Goal: Task Accomplishment & Management: Manage account settings

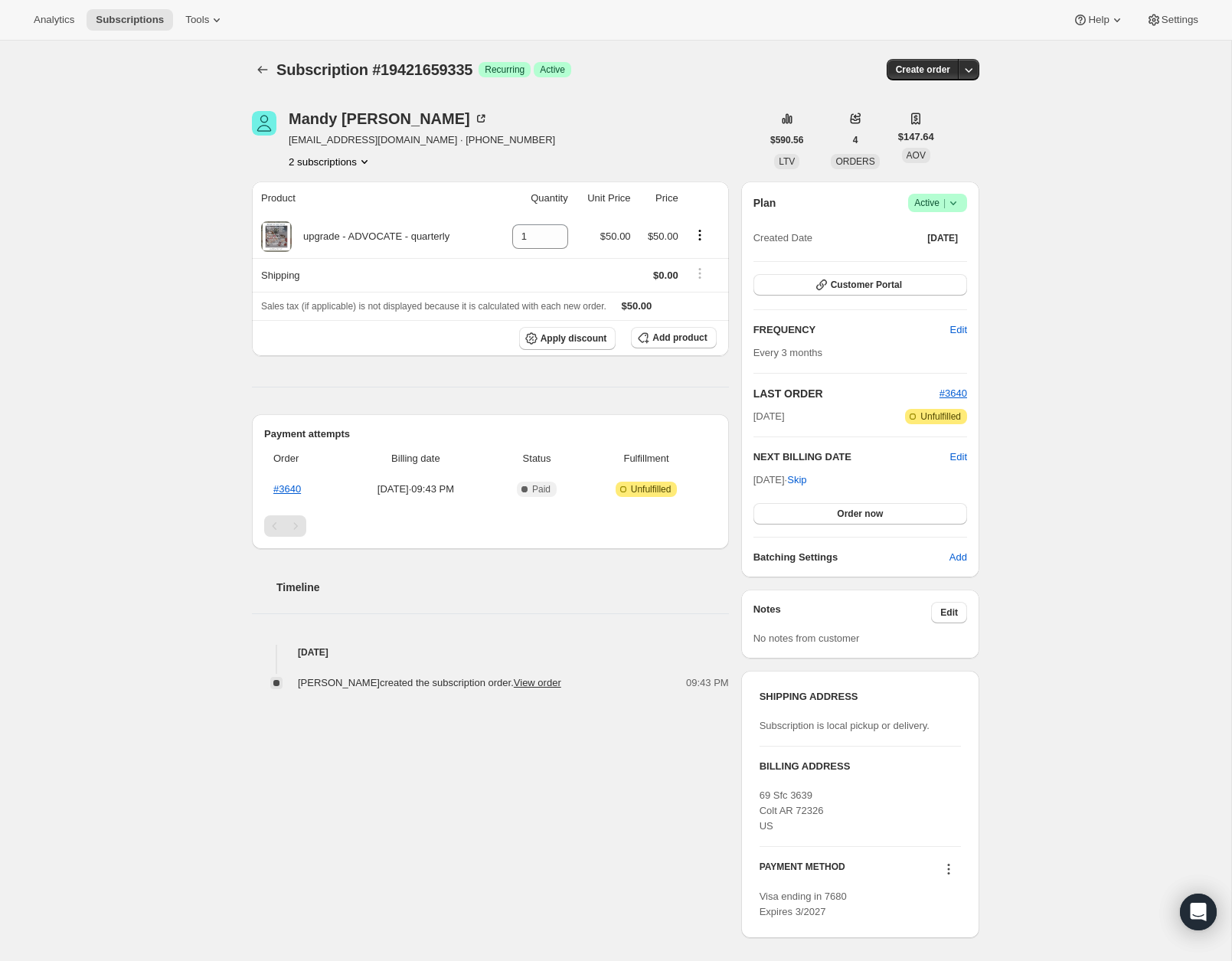
click at [959, 202] on icon at bounding box center [953, 203] width 15 height 15
click at [927, 264] on span "Cancel subscription" at bounding box center [934, 258] width 86 height 12
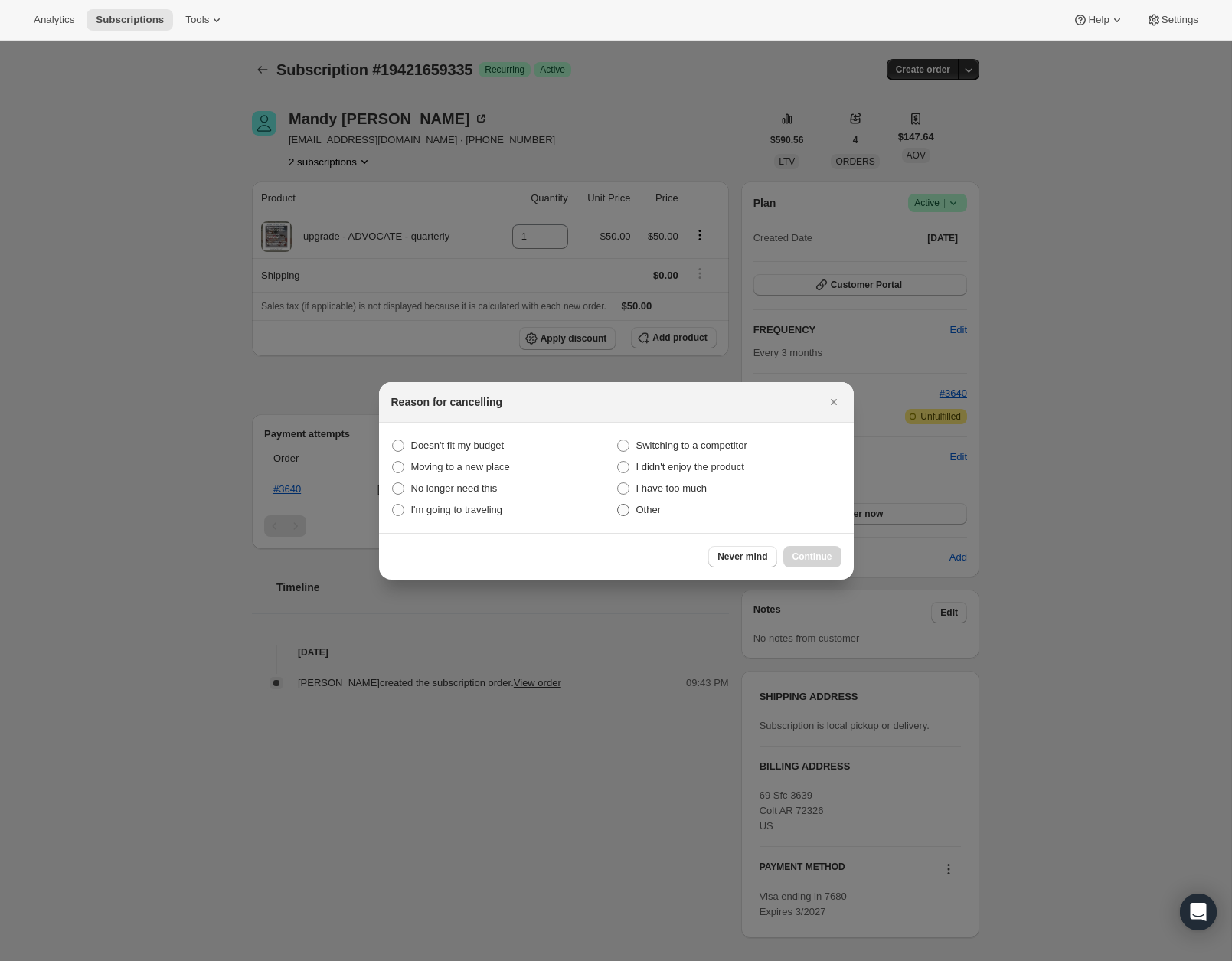
click at [649, 512] on span "Other" at bounding box center [649, 509] width 25 height 12
click at [618, 505] on input "Other" at bounding box center [617, 504] width 1 height 1
radio input "true"
click at [809, 553] on span "Continue" at bounding box center [813, 557] width 40 height 12
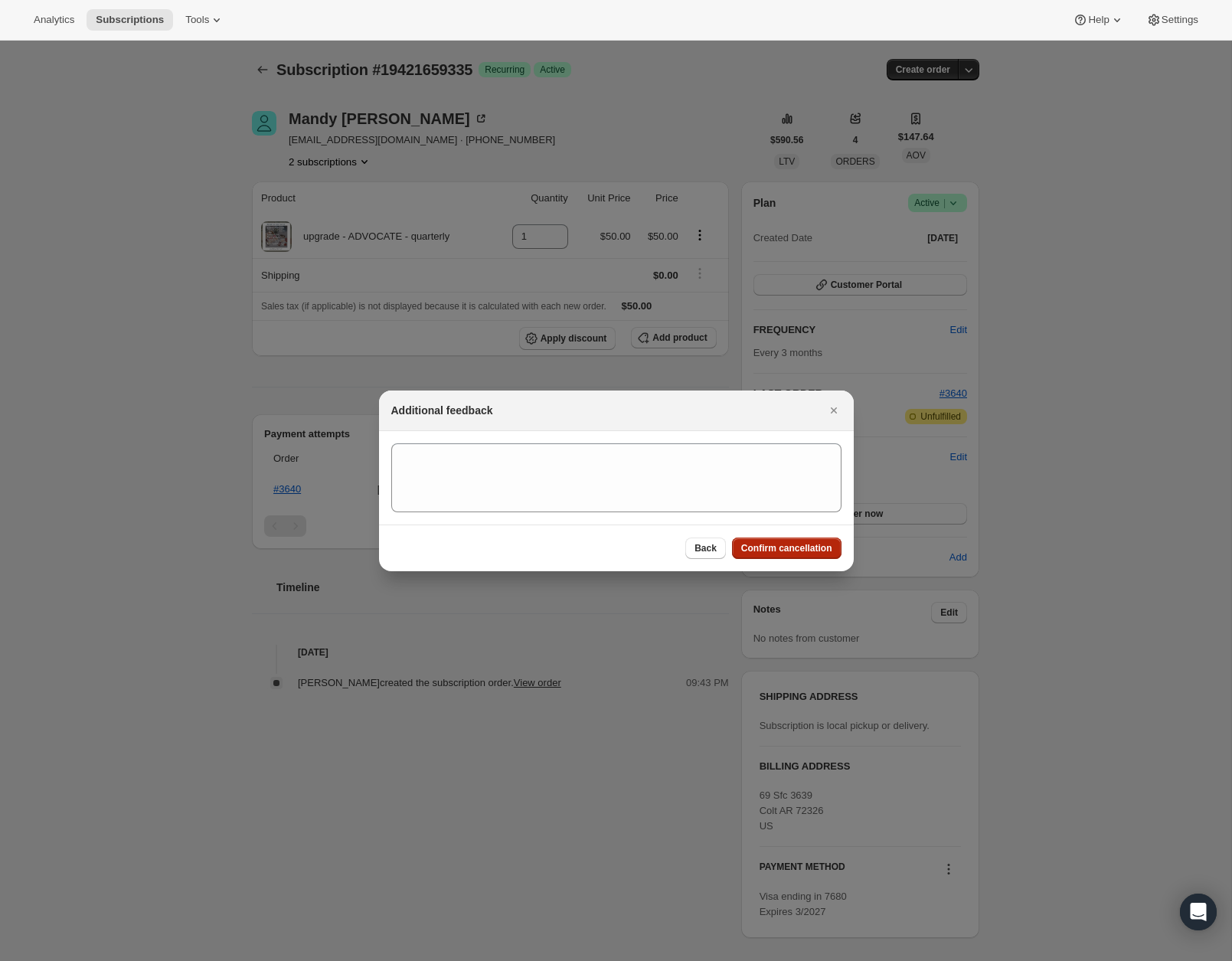
click at [797, 549] on span "Confirm cancellation" at bounding box center [787, 549] width 91 height 12
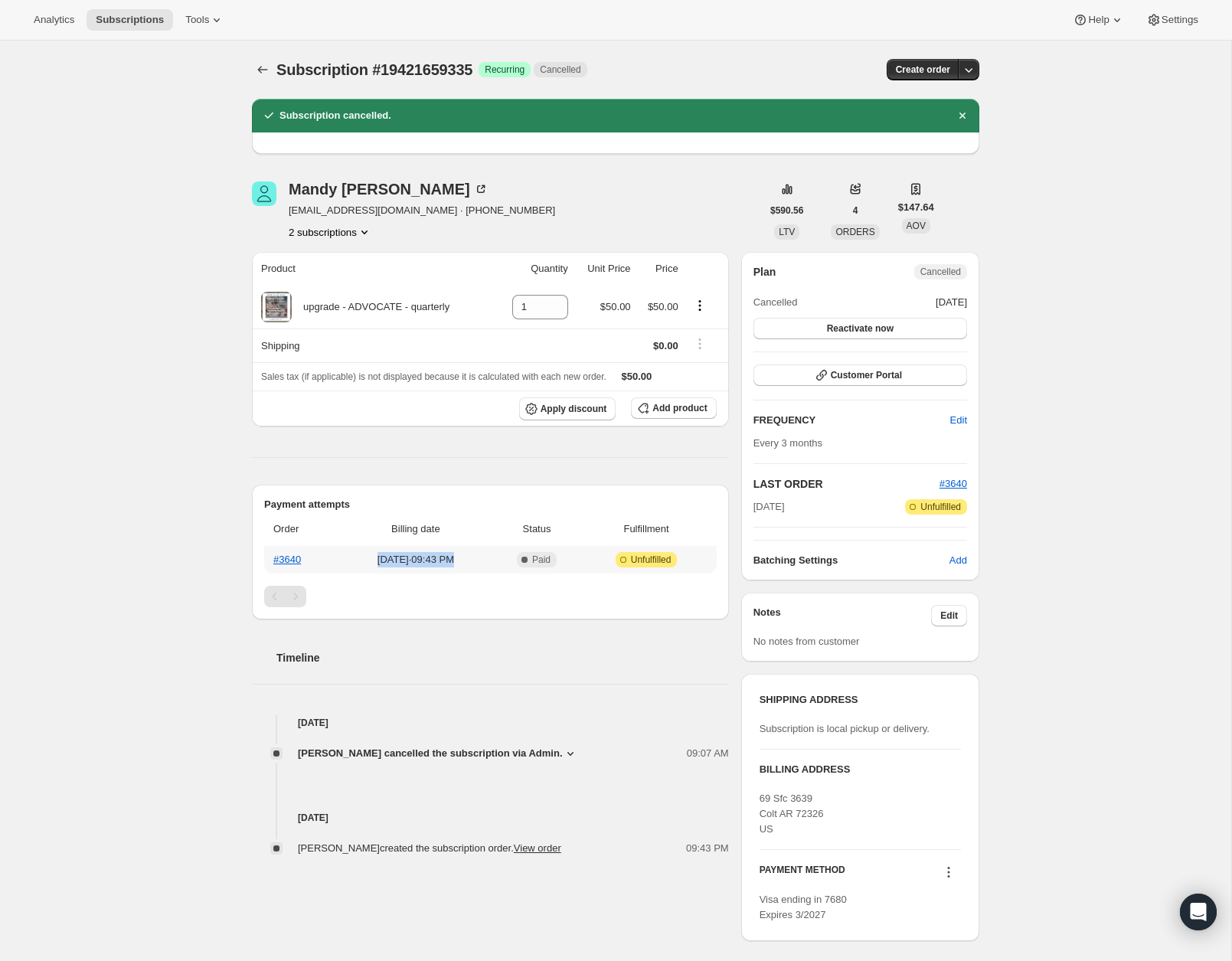
drag, startPoint x: 370, startPoint y: 561, endPoint x: 491, endPoint y: 559, distance: 121.0
click at [488, 559] on span "[DATE] · 09:43 PM" at bounding box center [415, 560] width 145 height 15
click at [266, 66] on icon "Subscriptions" at bounding box center [263, 70] width 15 height 15
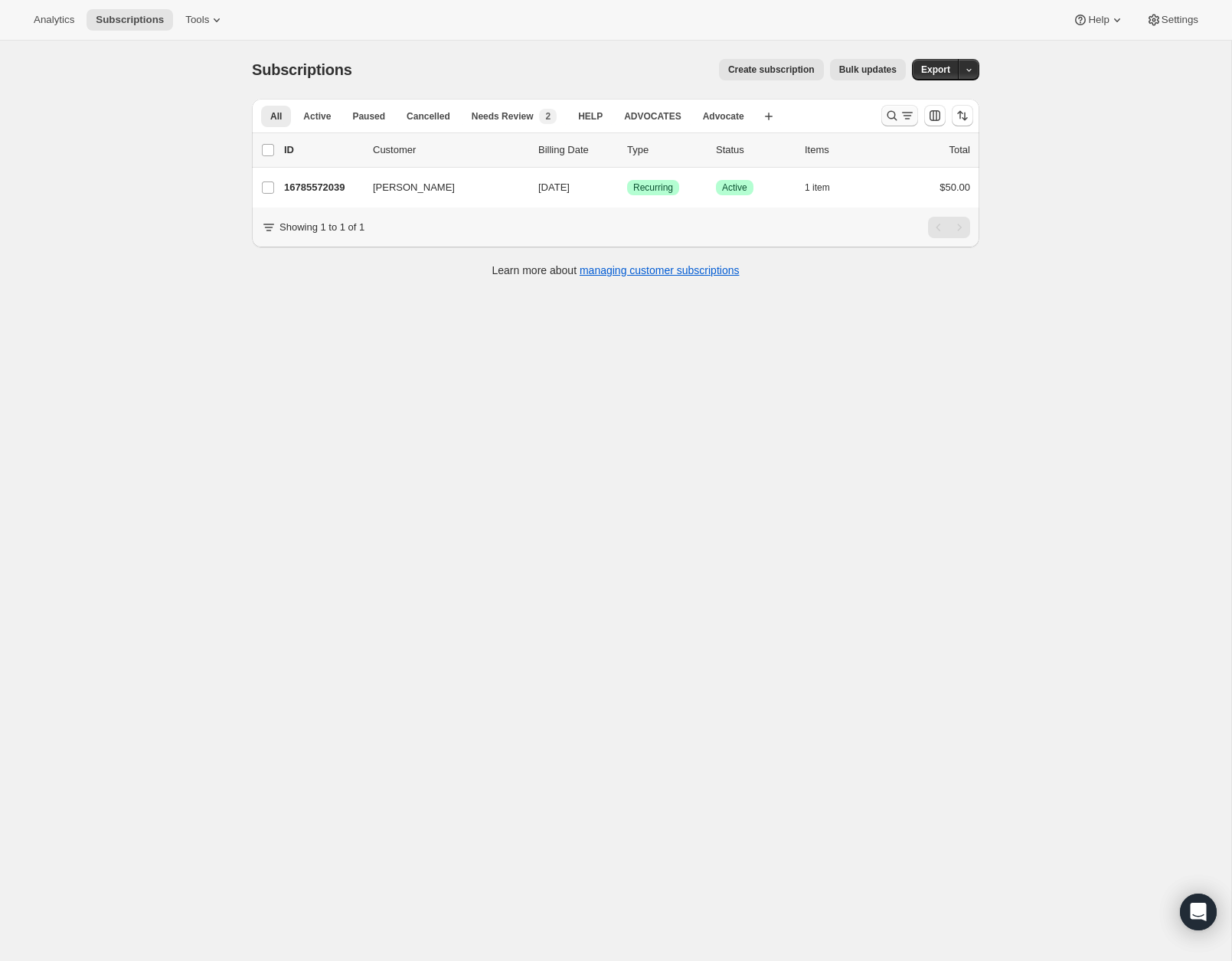
click at [882, 119] on button "Search and filter results" at bounding box center [900, 116] width 37 height 22
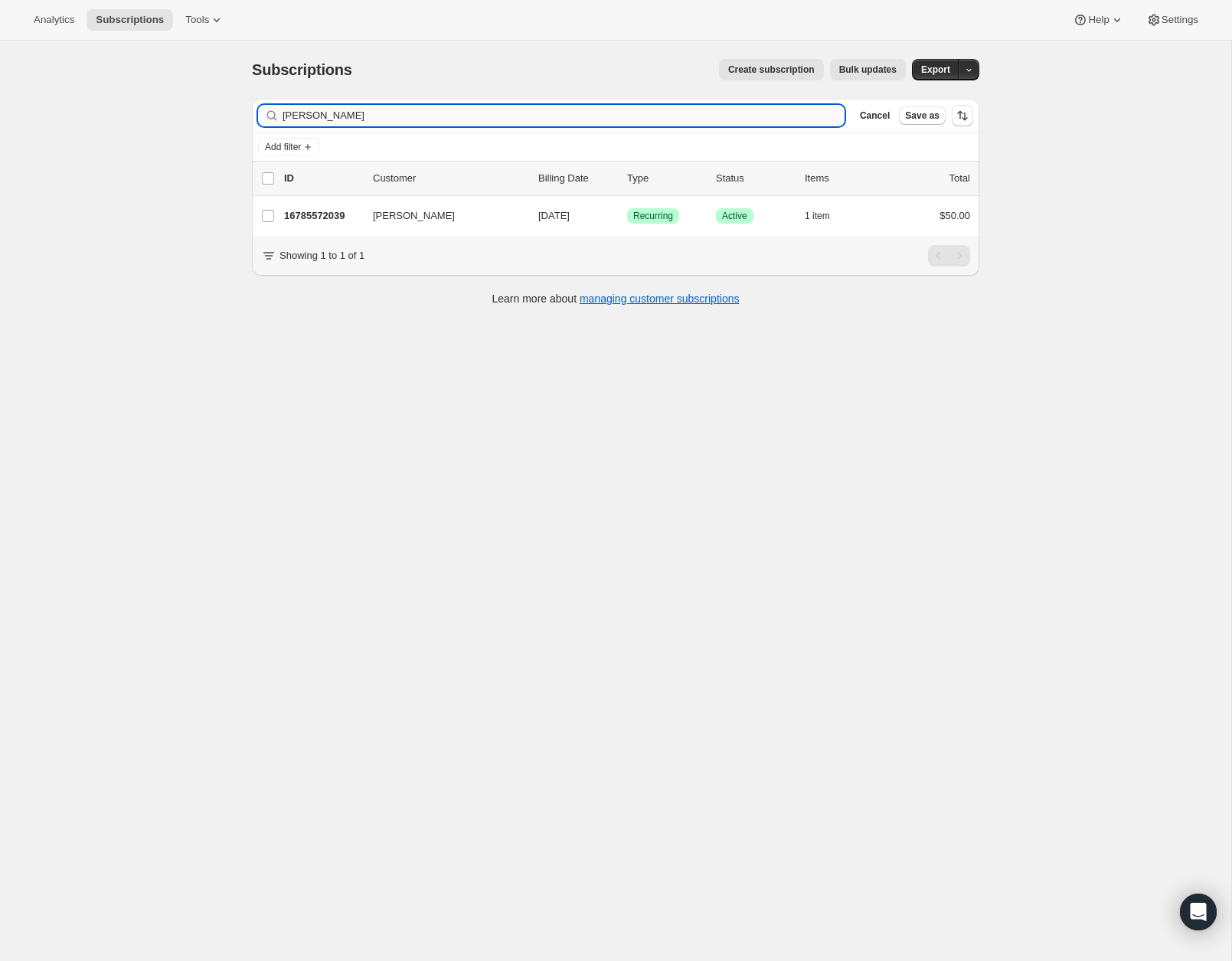
click at [335, 115] on input "[PERSON_NAME]" at bounding box center [564, 116] width 562 height 22
type input "m"
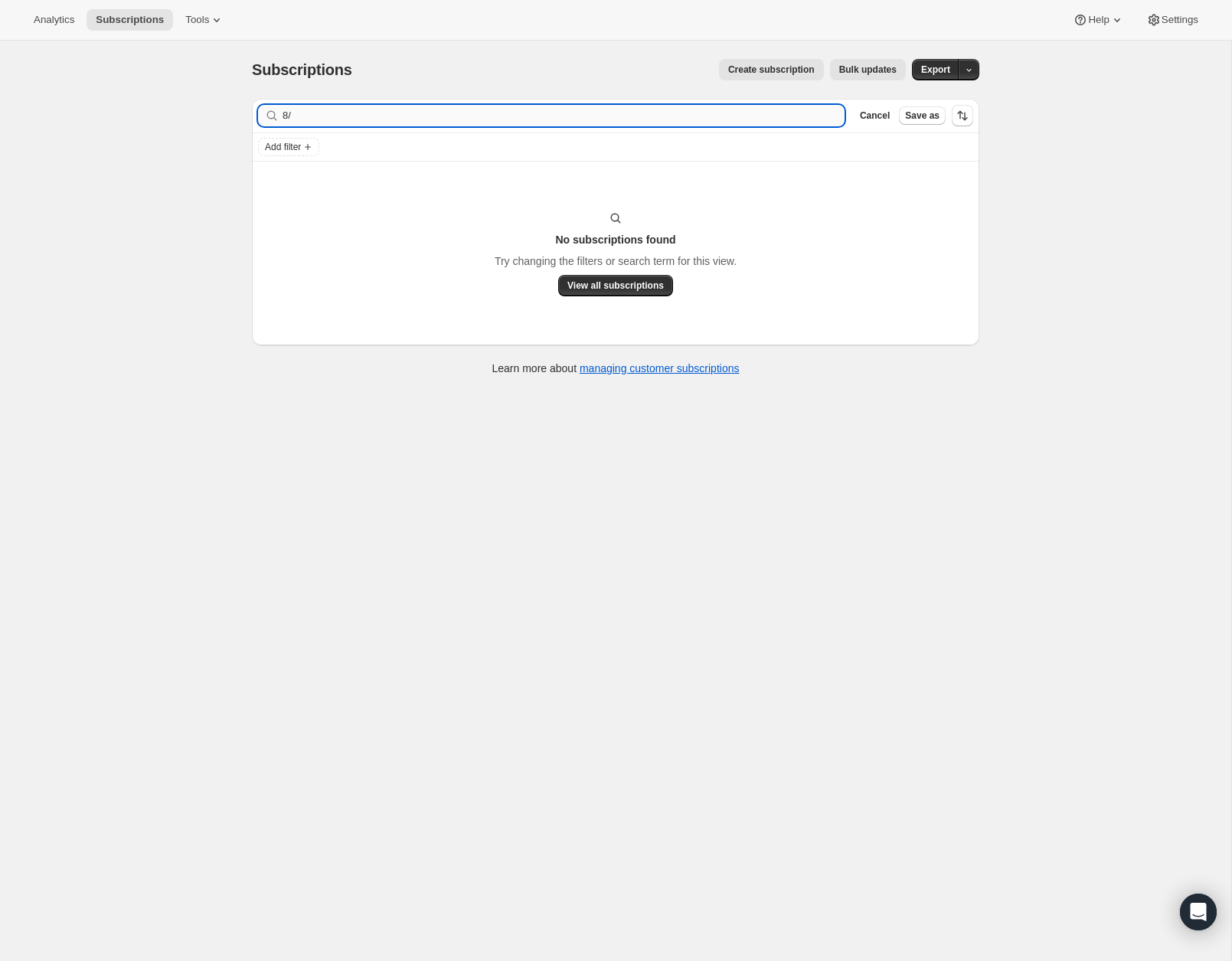
type input "8"
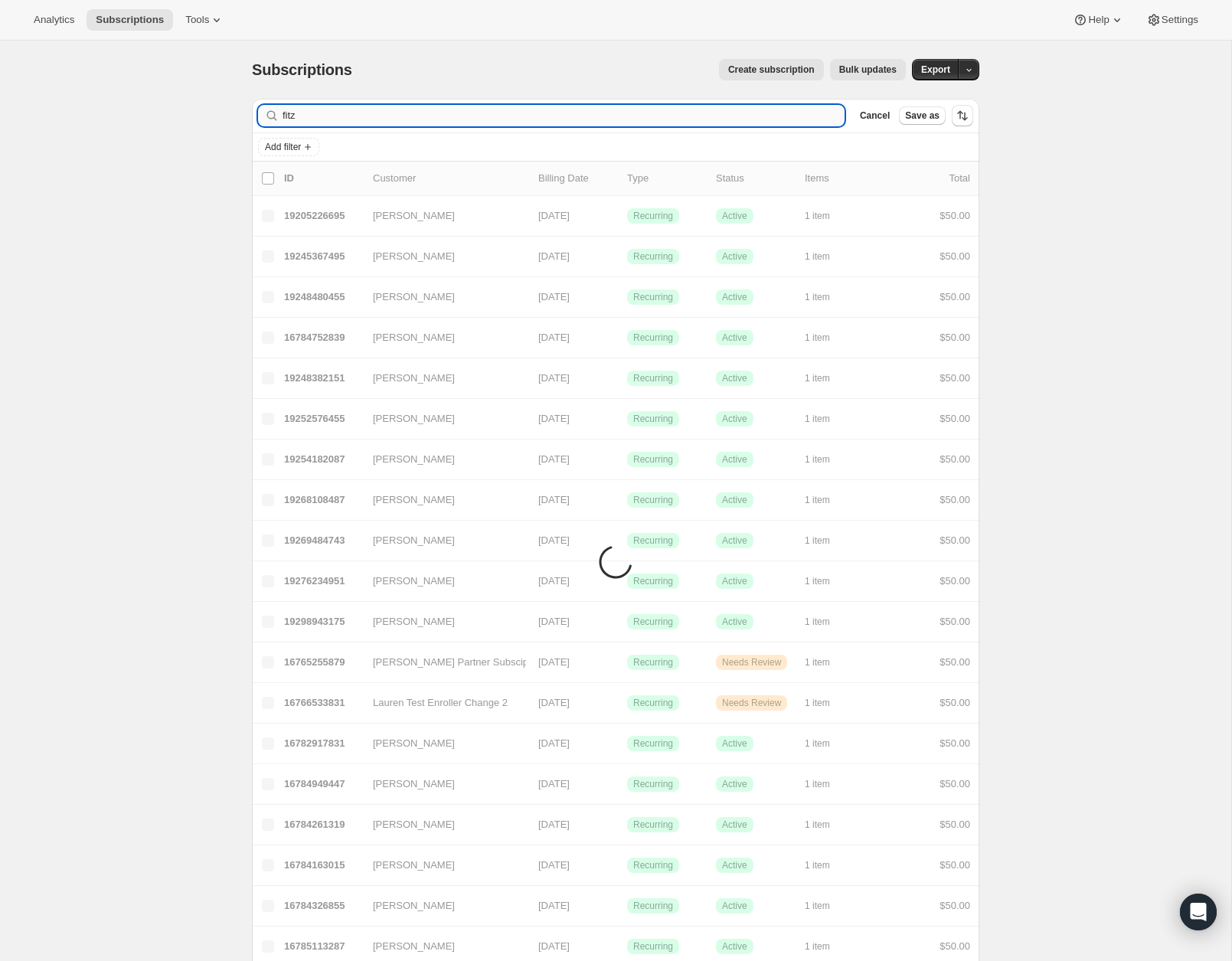
type input "fitz"
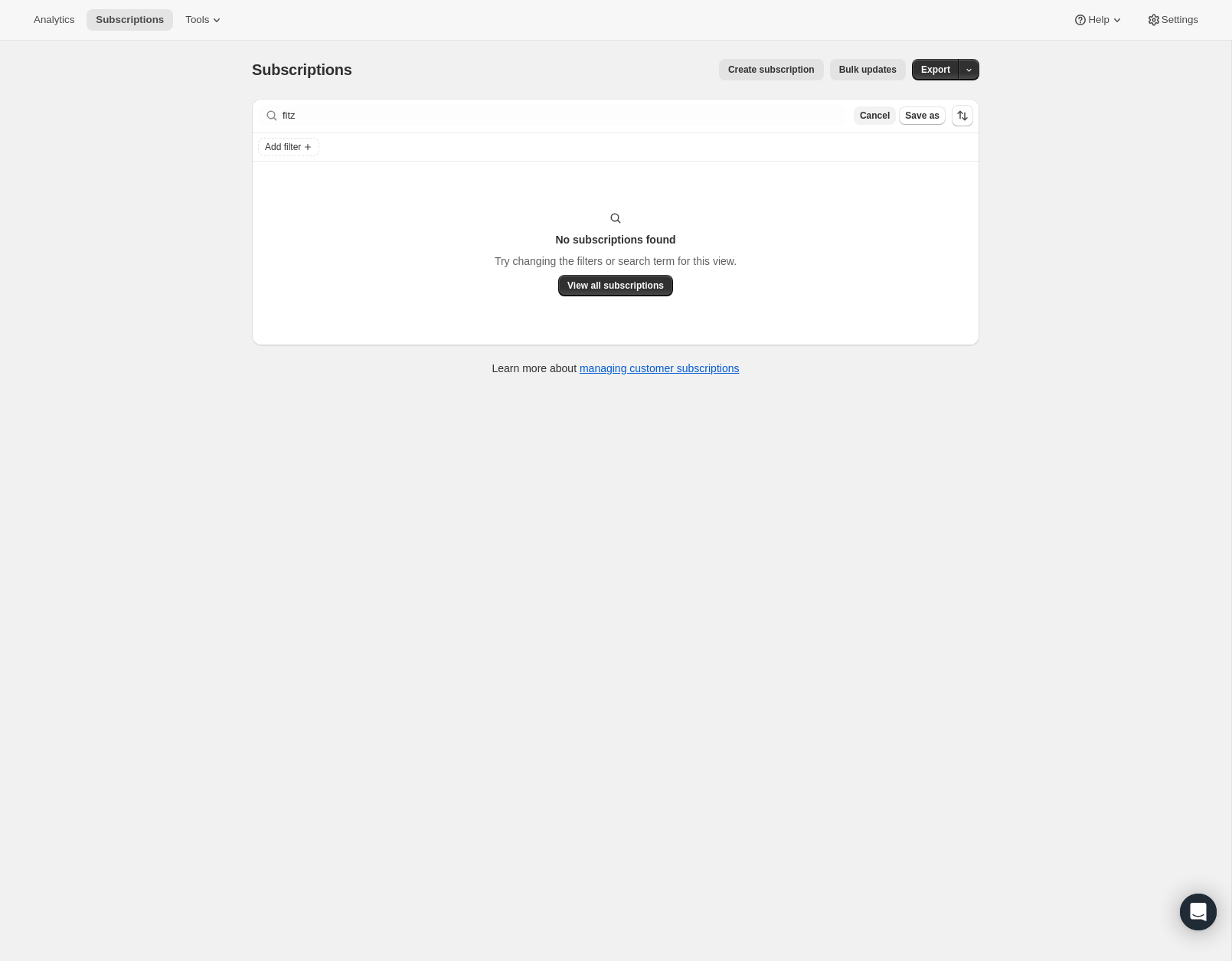
click at [867, 113] on span "Cancel" at bounding box center [874, 116] width 30 height 12
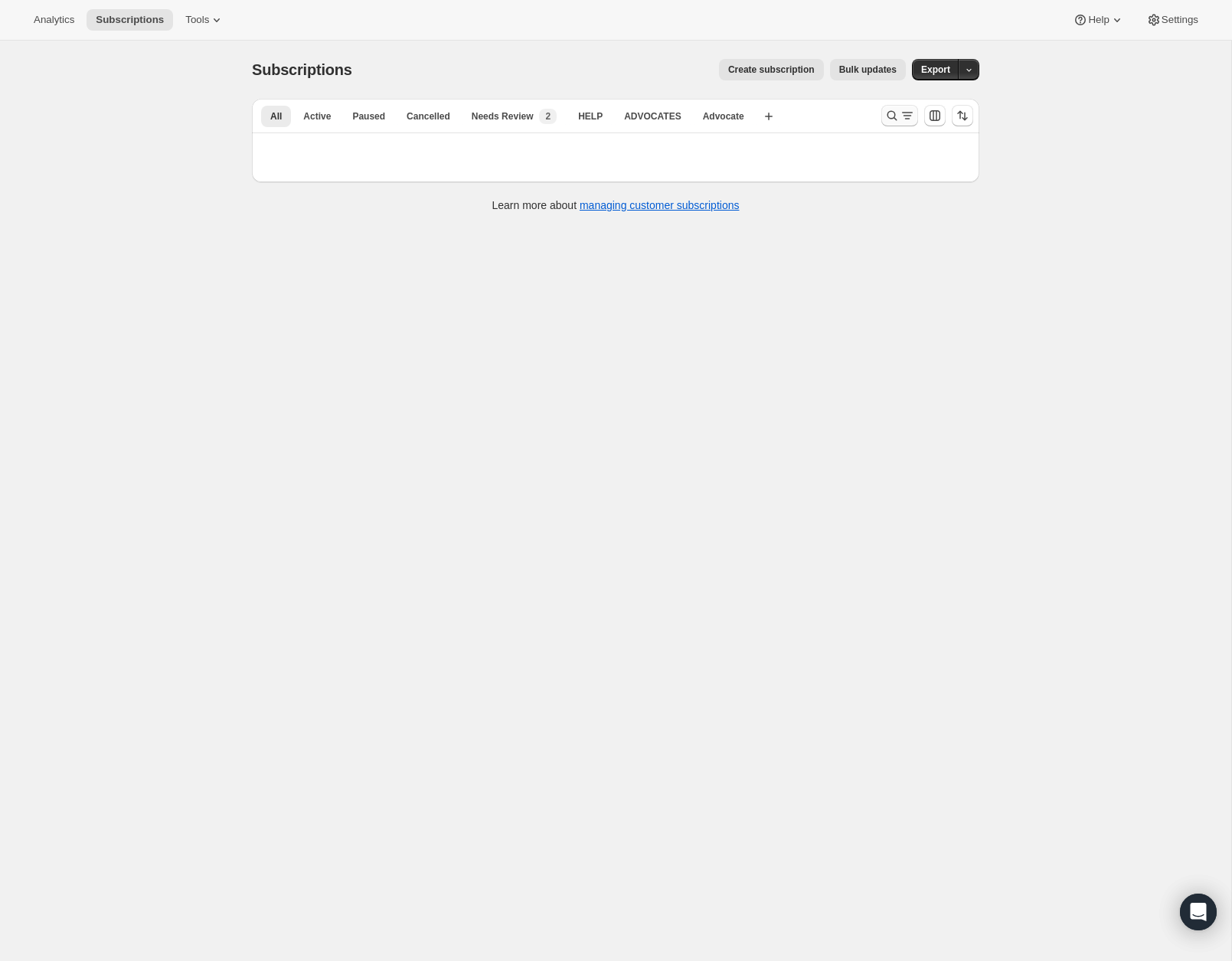
click at [887, 115] on icon "Search and filter results" at bounding box center [892, 116] width 15 height 15
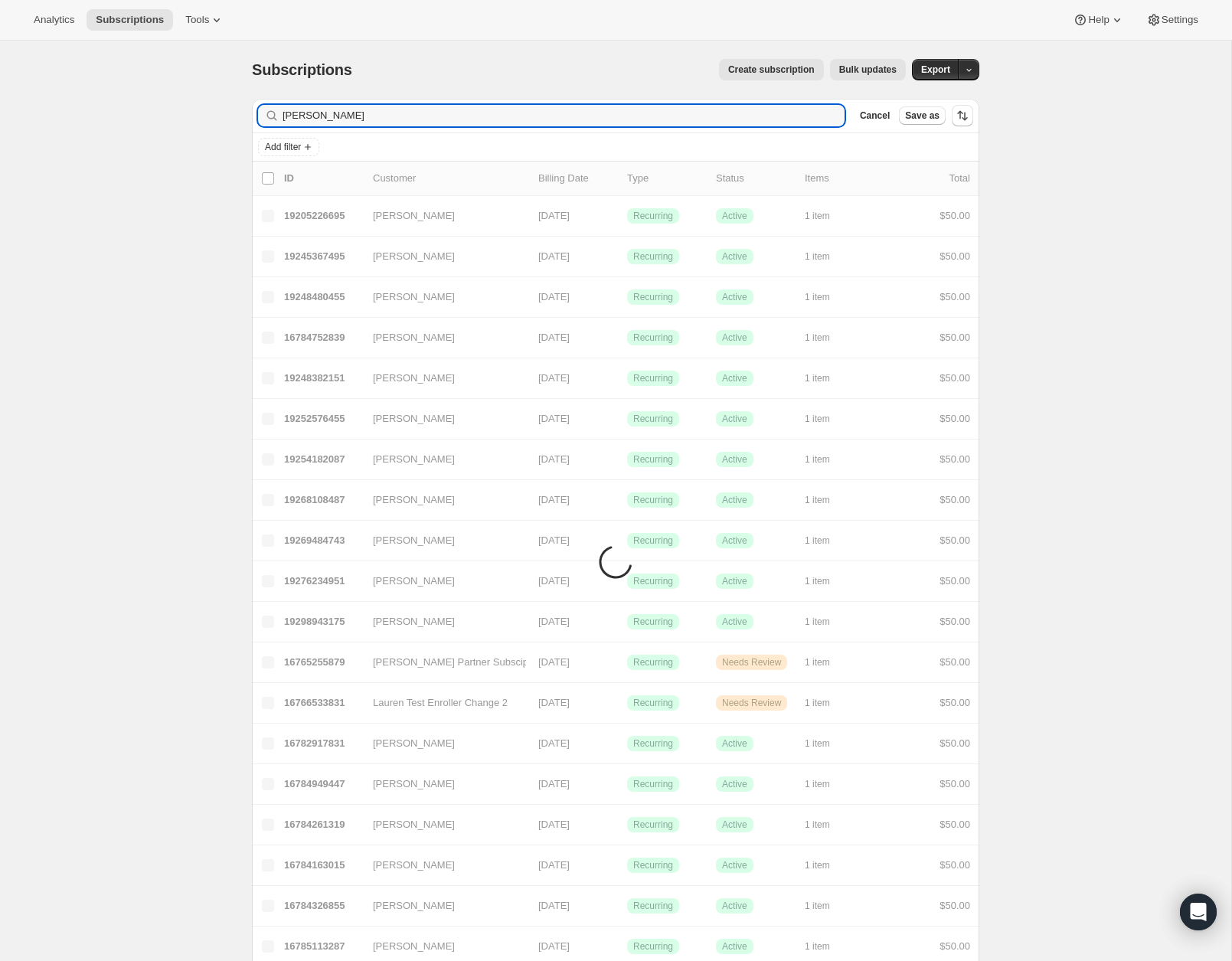
type input "[PERSON_NAME]"
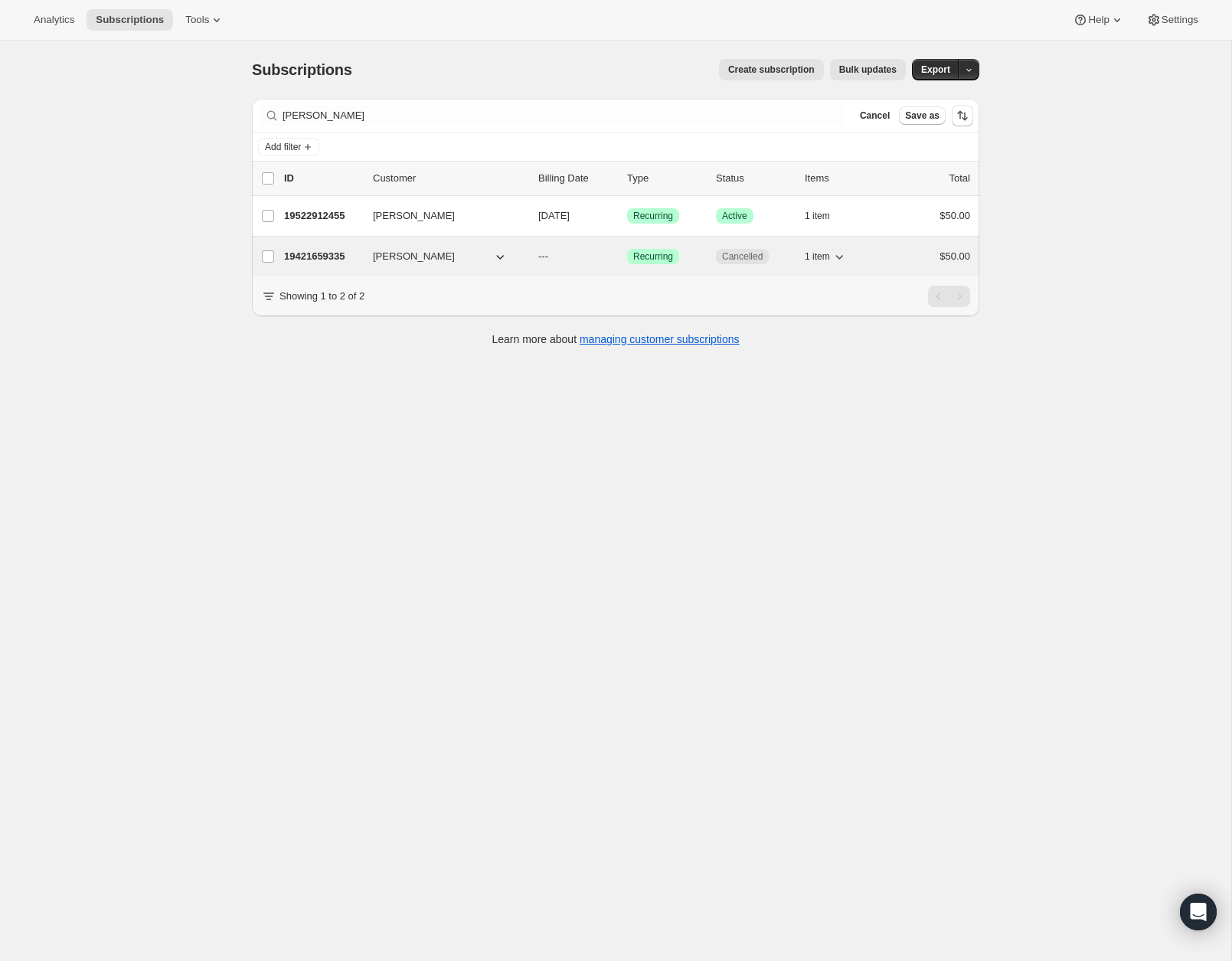
click at [328, 255] on p "19421659335" at bounding box center [322, 257] width 76 height 15
